Goal: Use online tool/utility: Use online tool/utility

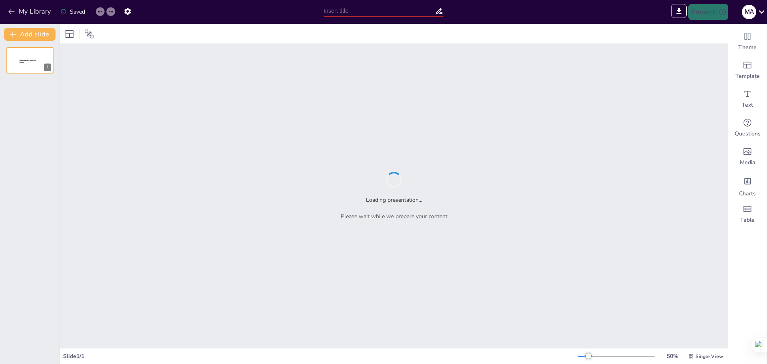
type input "Imported Presentación H&S.pptx"
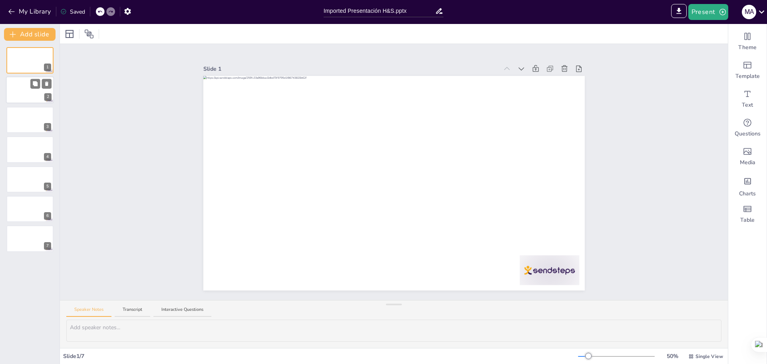
click at [15, 95] on div at bounding box center [30, 90] width 48 height 27
click at [131, 313] on button "Transcript" at bounding box center [133, 312] width 36 height 11
click at [167, 313] on button "Interactive Questions" at bounding box center [182, 312] width 58 height 11
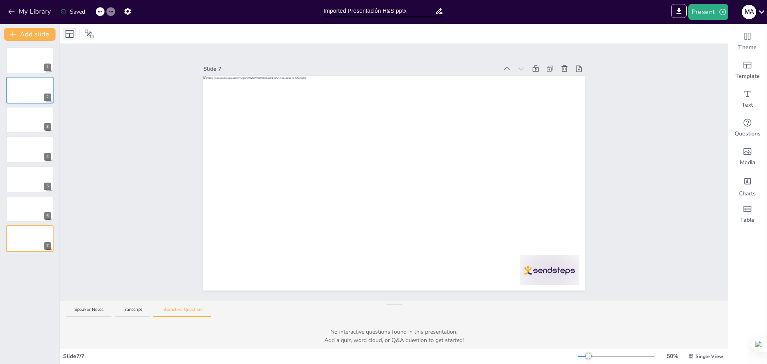
click at [68, 35] on icon at bounding box center [70, 34] width 10 height 10
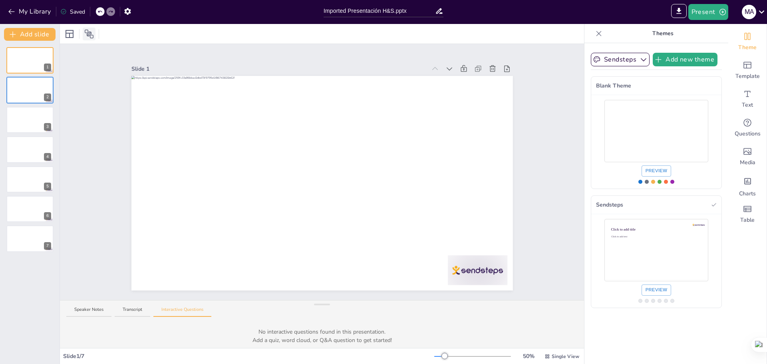
click at [90, 35] on icon at bounding box center [89, 34] width 10 height 10
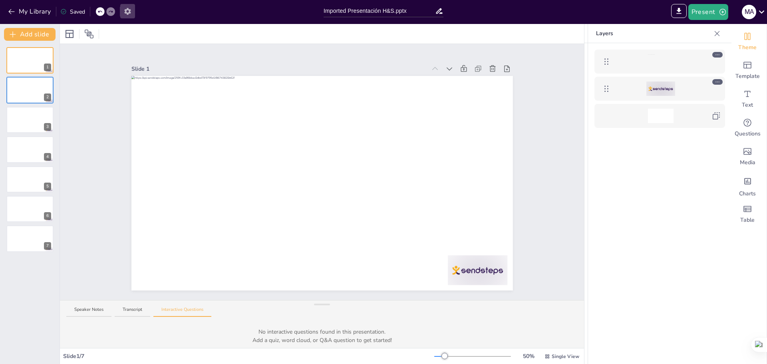
click at [129, 11] on icon "button" at bounding box center [127, 11] width 6 height 7
